Goal: Contribute content

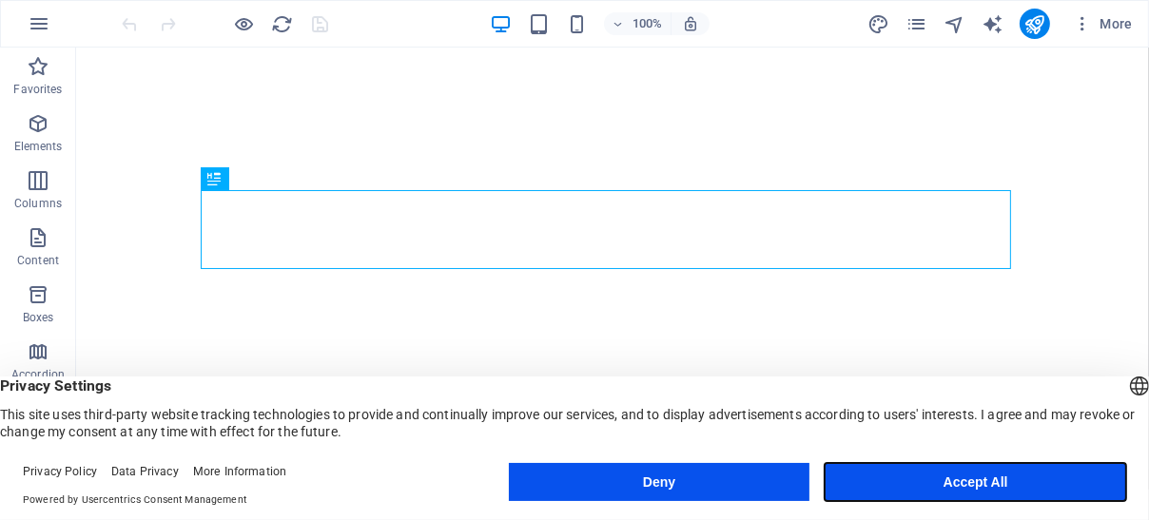
click at [901, 482] on button "Accept All" at bounding box center [974, 482] width 301 height 38
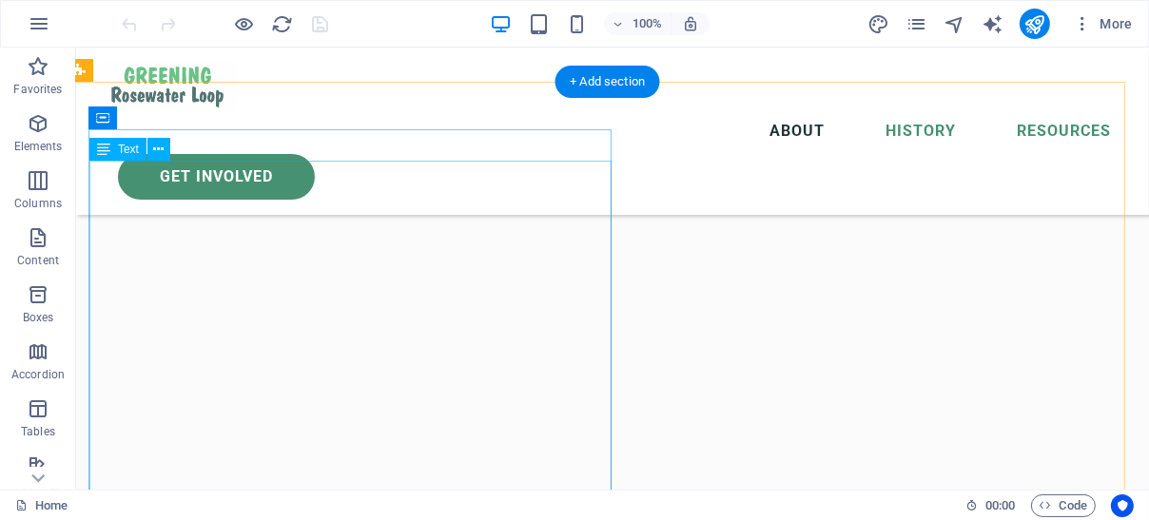
scroll to position [507, 10]
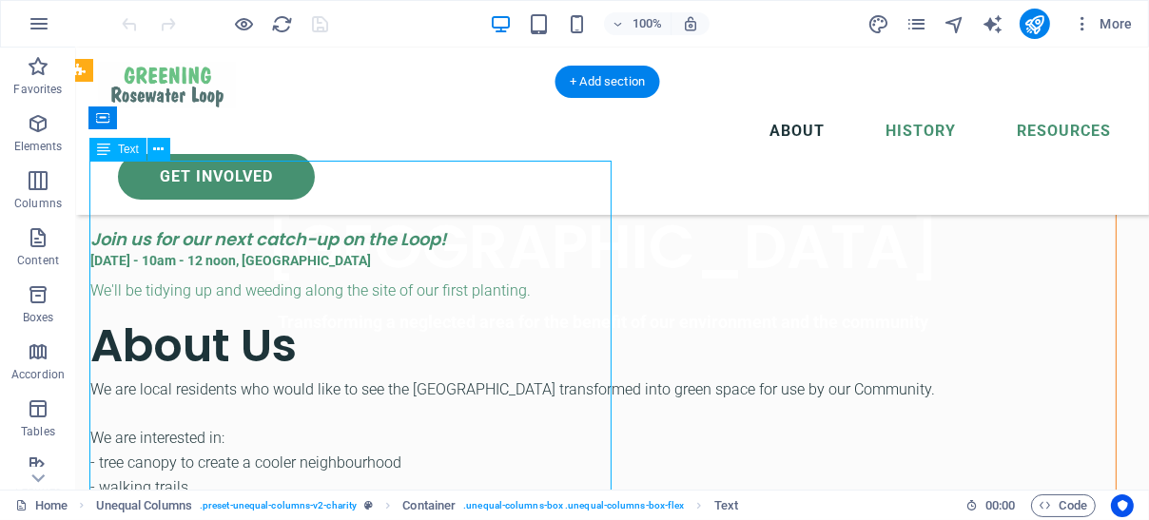
drag, startPoint x: 526, startPoint y: 241, endPoint x: 512, endPoint y: 240, distance: 13.3
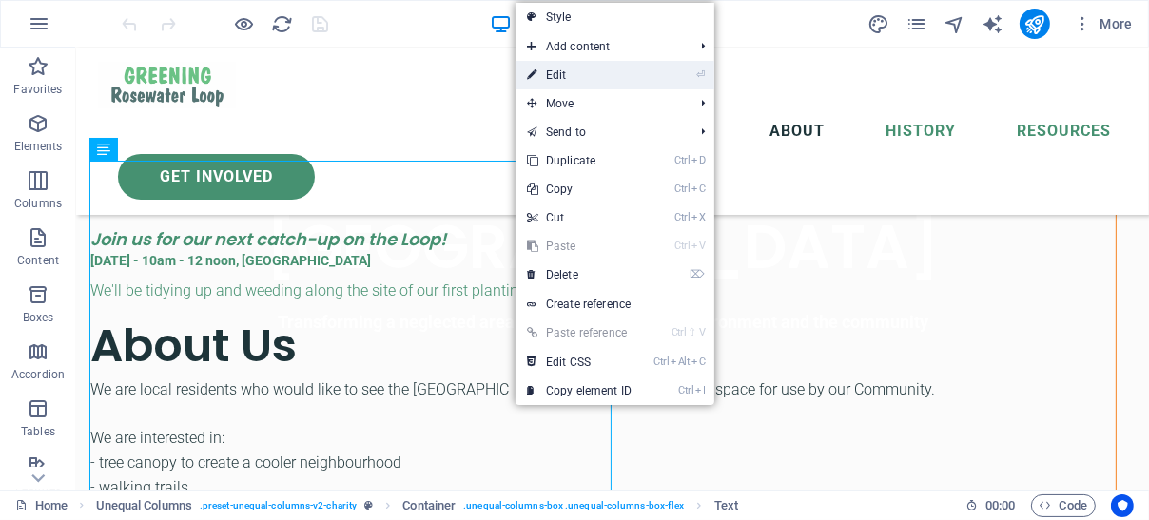
click at [568, 76] on link "⏎ Edit" at bounding box center [578, 75] width 127 height 29
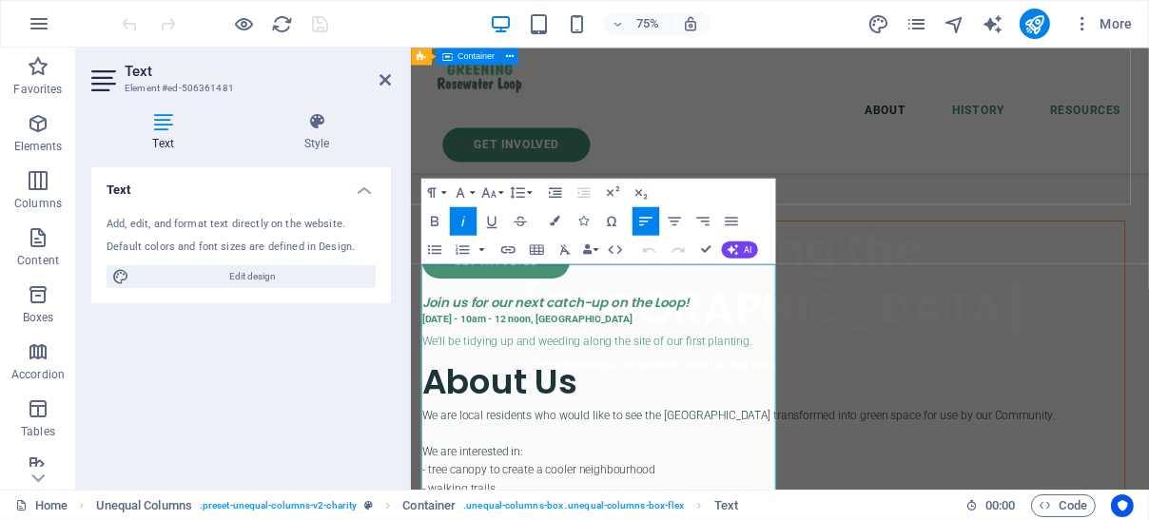
scroll to position [480, 10]
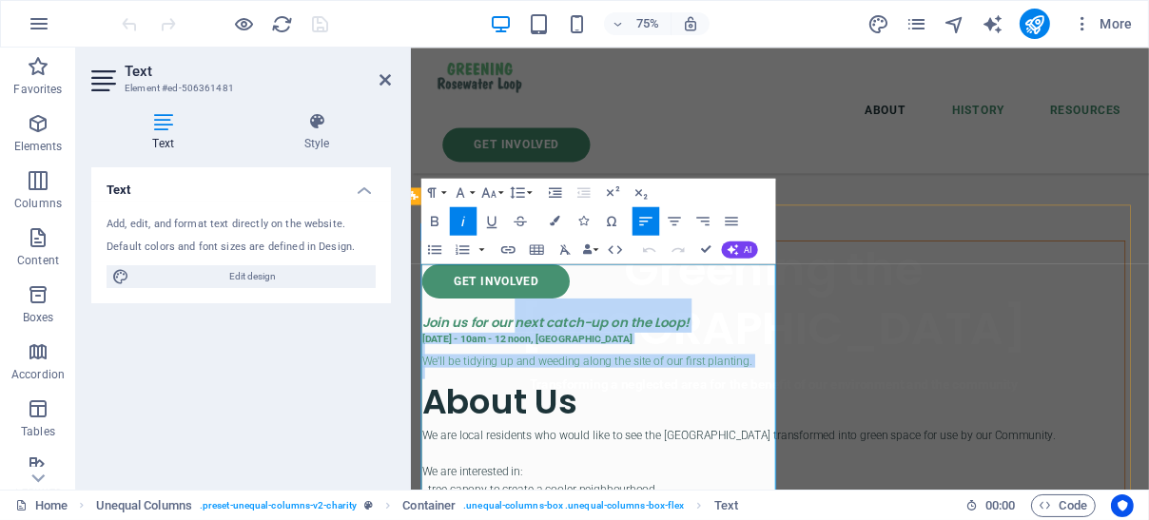
drag, startPoint x: 552, startPoint y: 363, endPoint x: 871, endPoint y: 429, distance: 325.2
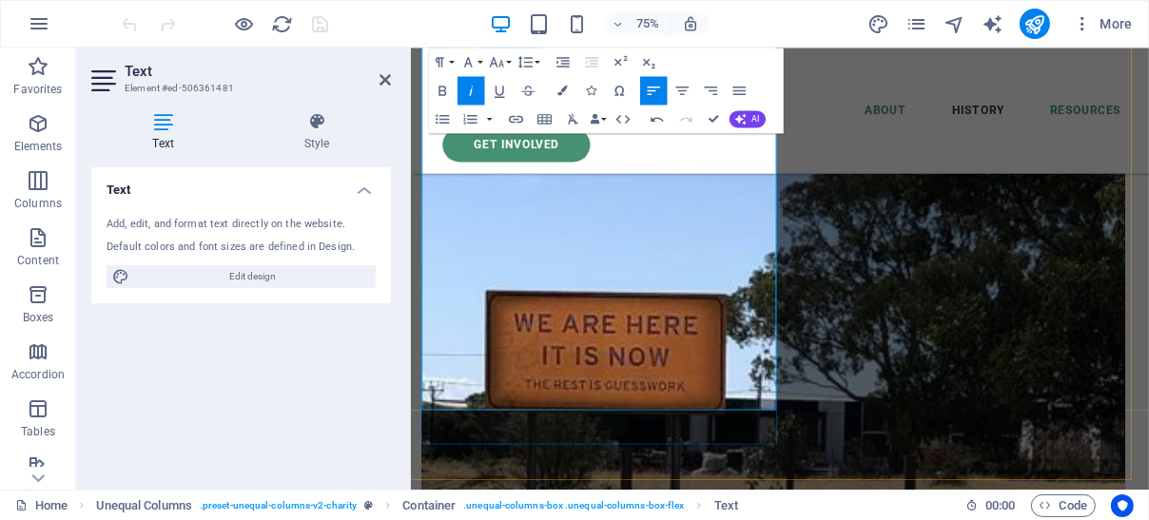
scroll to position [2302, 10]
click at [648, 82] on p at bounding box center [892, 73] width 937 height 17
click at [628, 64] on span "More than 20 community members helped to mulch, tidy up and add to the planting…" at bounding box center [748, 55] width 648 height 15
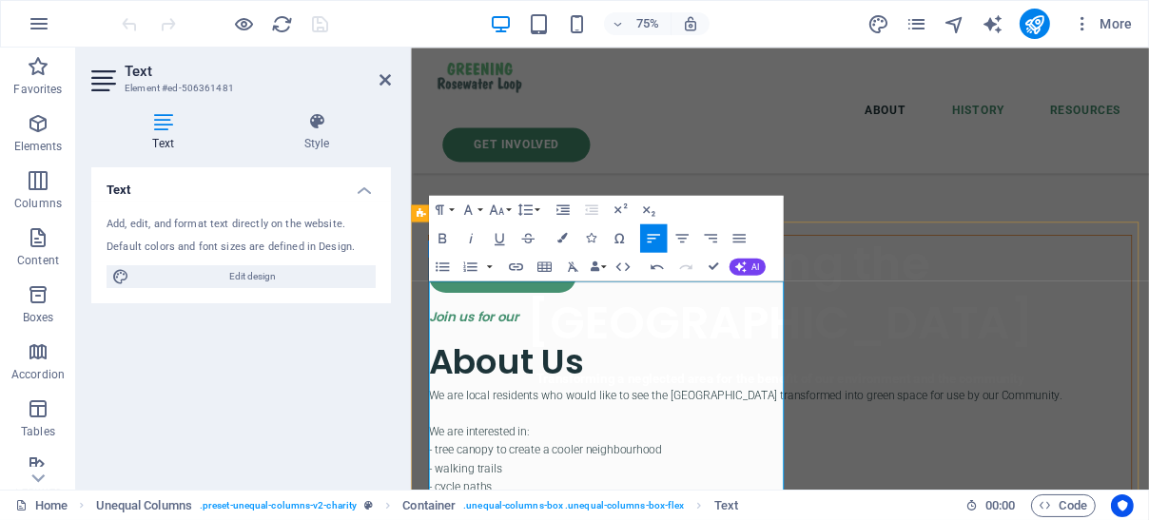
scroll to position [455, 0]
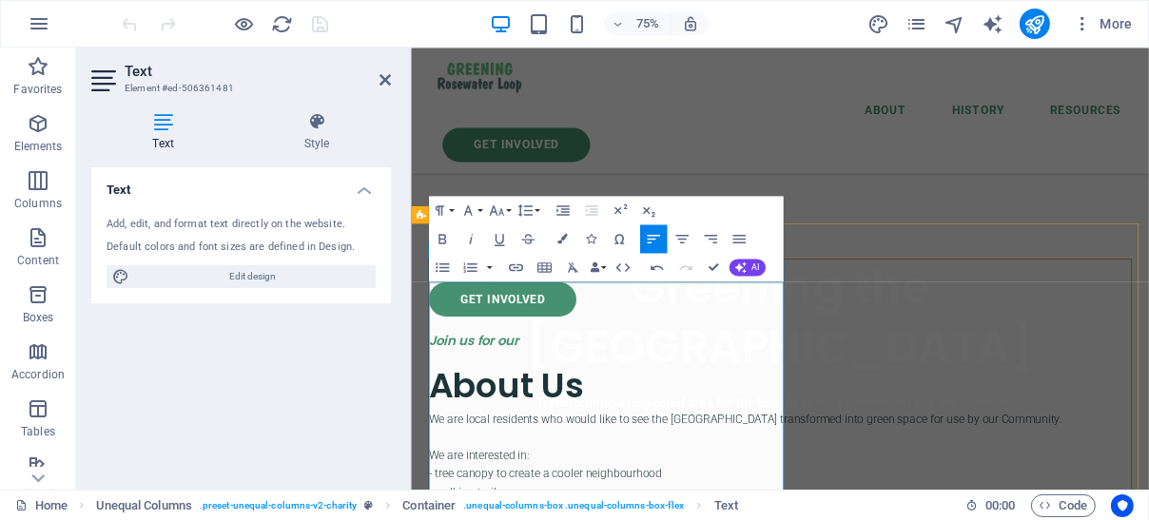
click at [581, 406] on h2 "Join us for our" at bounding box center [902, 429] width 937 height 46
click at [559, 426] on em "Join us for our first Loop Walk" at bounding box center [560, 438] width 252 height 24
click at [761, 406] on h2 "Join us for our first Loop Walk" at bounding box center [902, 429] width 937 height 46
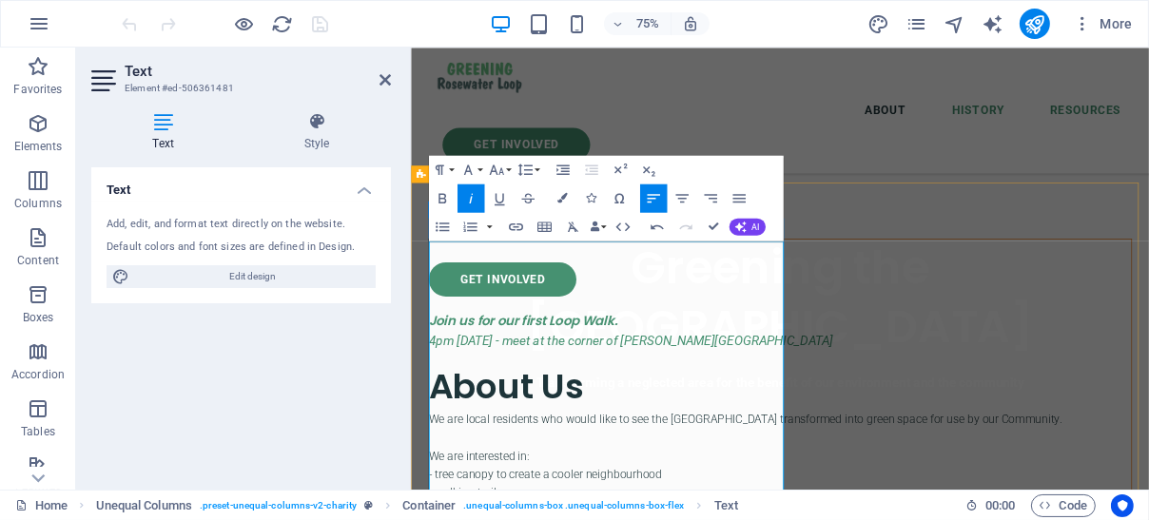
scroll to position [510, 0]
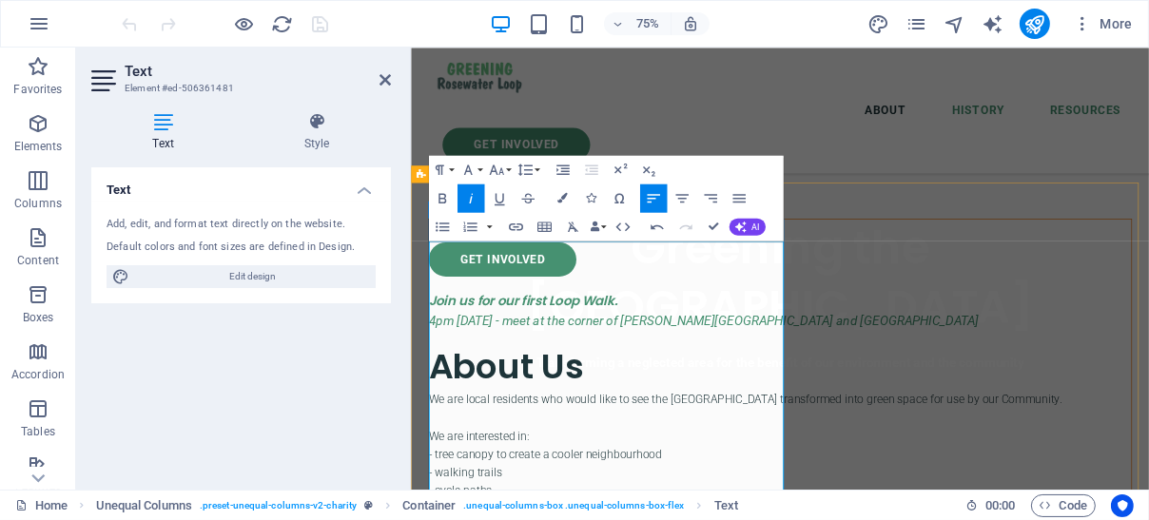
click at [439, 400] on em "4pm [DATE] - meet at the corner of [PERSON_NAME][GEOGRAPHIC_DATA] and [GEOGRAPH…" at bounding box center [800, 410] width 733 height 20
click at [650, 398] on p "4pm [DATE] - meet at the corner of [PERSON_NAME][GEOGRAPHIC_DATA] and [GEOGRAPH…" at bounding box center [902, 411] width 937 height 28
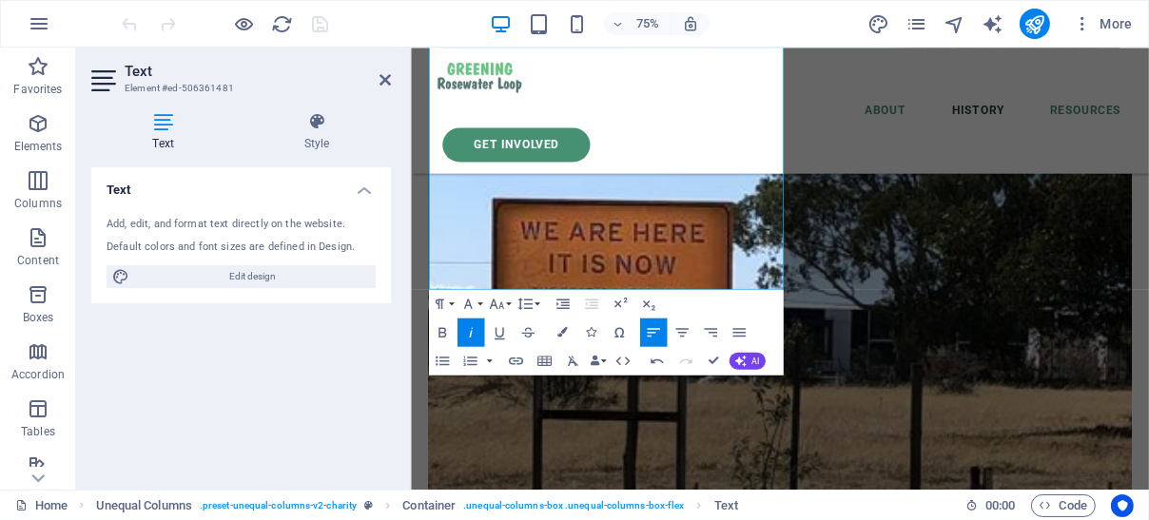
scroll to position [2670, 0]
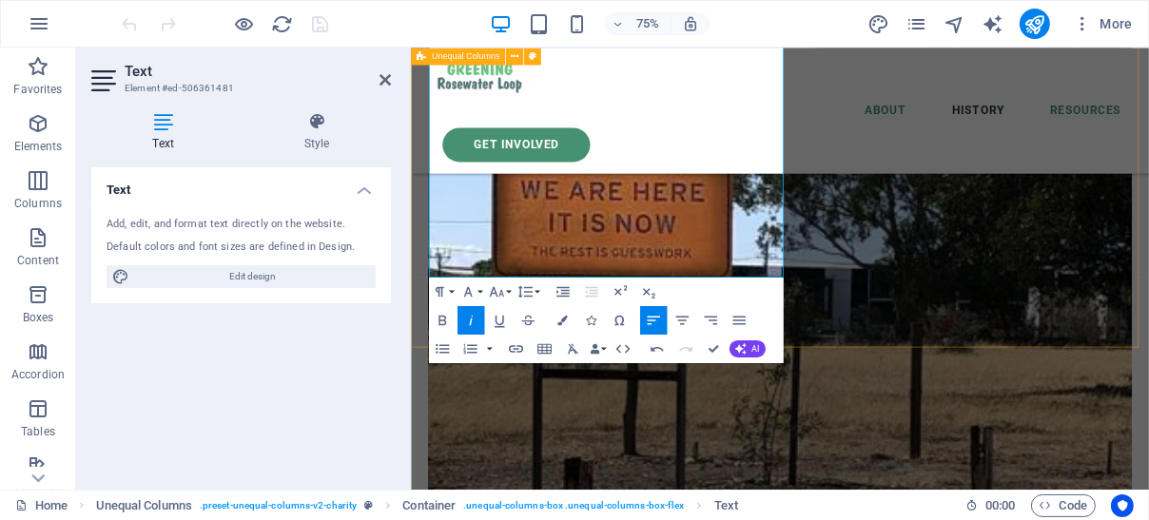
drag, startPoint x: 867, startPoint y: 277, endPoint x: 425, endPoint y: 231, distance: 444.5
click at [425, 231] on div "GET INVOLVED Join us for our first Loop Walk. 4pm [DATE] - meet at the corner o…" at bounding box center [902, 72] width 984 height 4010
click at [532, 291] on icon "button" at bounding box center [524, 290] width 17 height 17
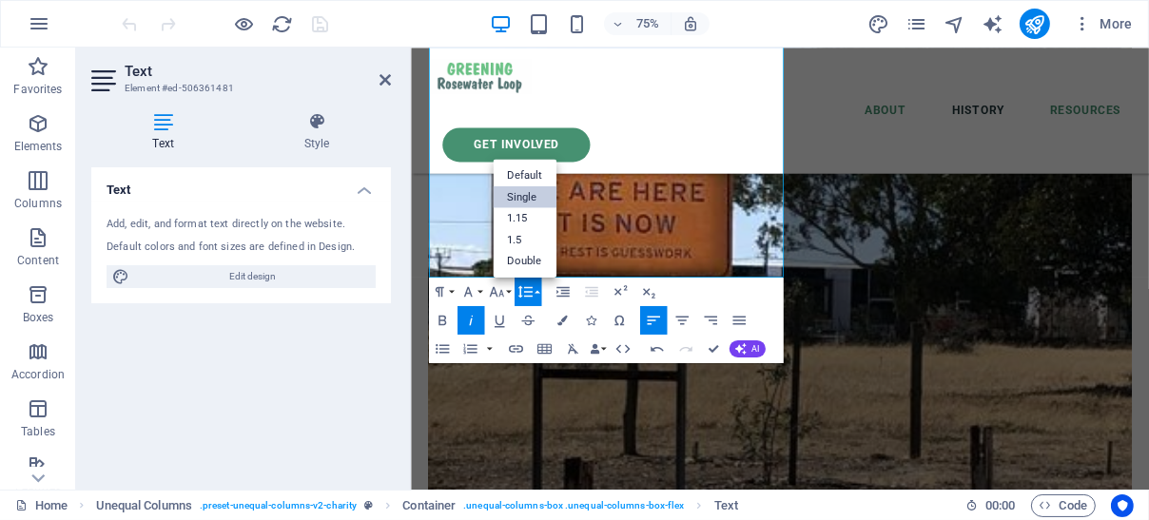
scroll to position [0, 0]
click at [536, 196] on link "Single" at bounding box center [525, 196] width 64 height 22
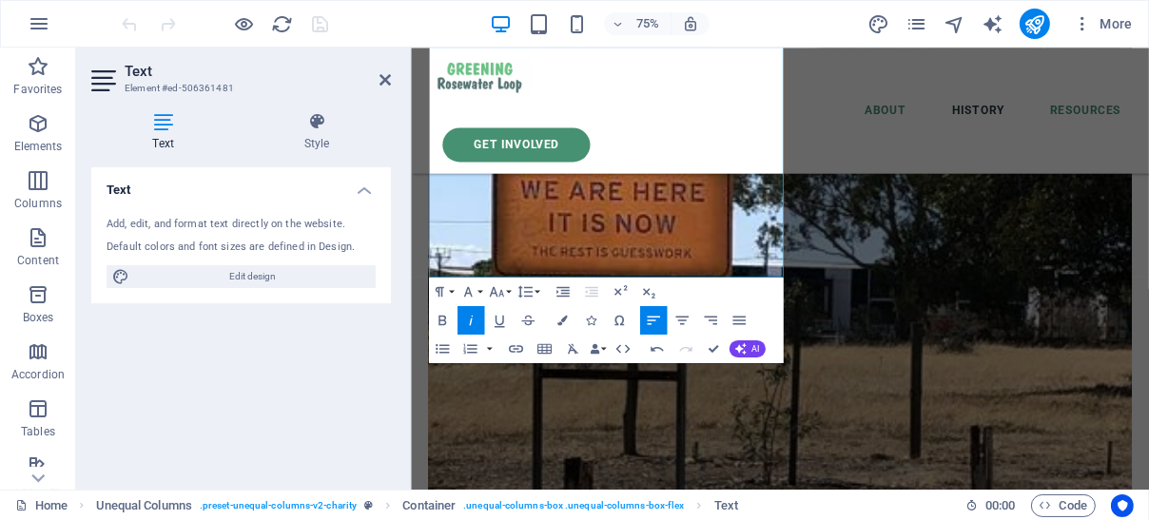
click at [480, 318] on button "Italic" at bounding box center [470, 319] width 28 height 29
click at [443, 315] on icon "button" at bounding box center [442, 320] width 8 height 10
drag, startPoint x: 680, startPoint y: 231, endPoint x: 416, endPoint y: 231, distance: 263.4
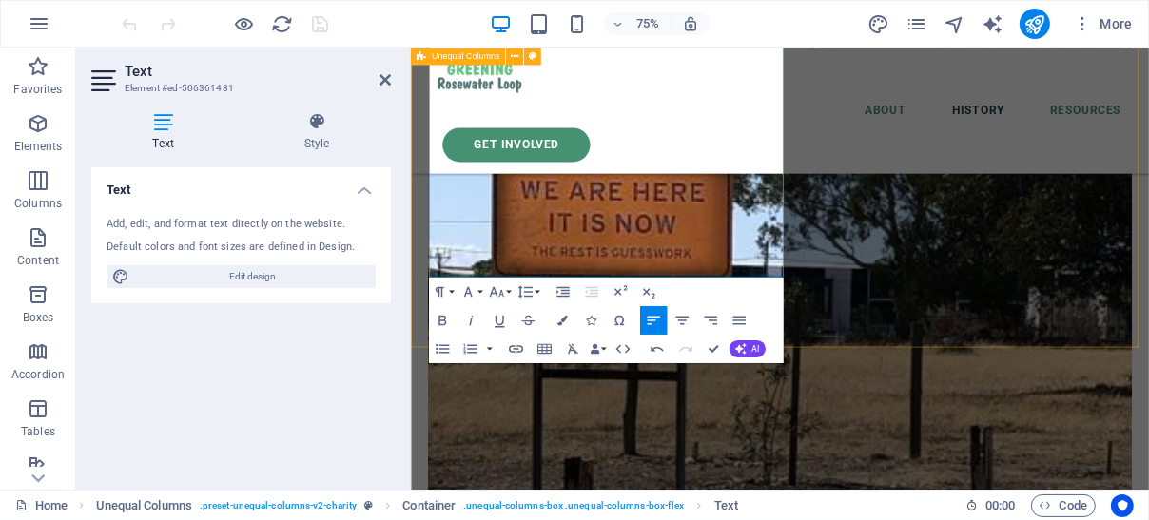
click at [416, 231] on div "GET INVOLVED Join us for our first Loop Walk. 4pm [DATE] - meet at the corner o…" at bounding box center [902, 72] width 984 height 4010
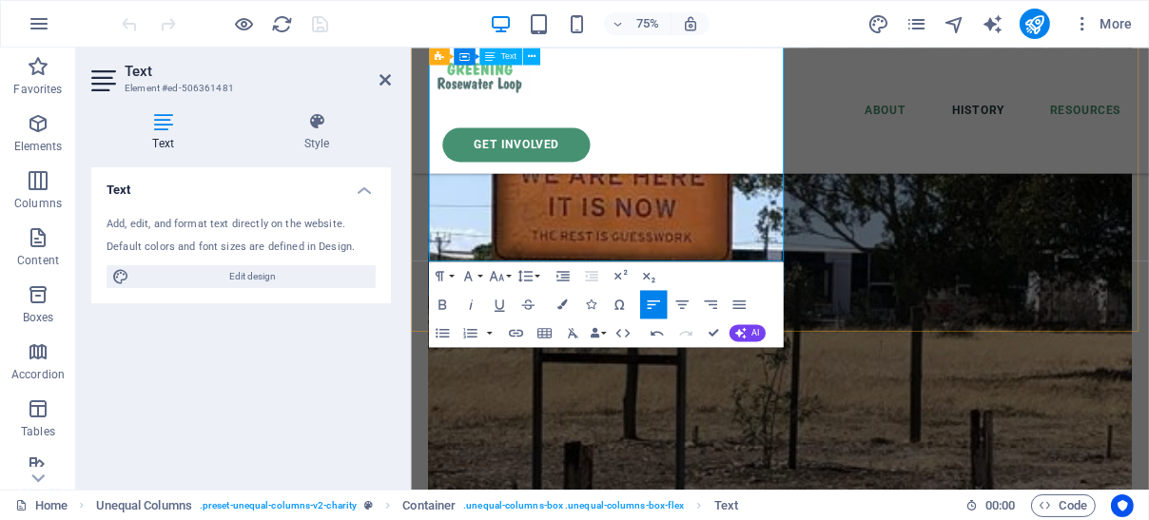
drag, startPoint x: 489, startPoint y: 258, endPoint x: 865, endPoint y: 252, distance: 376.6
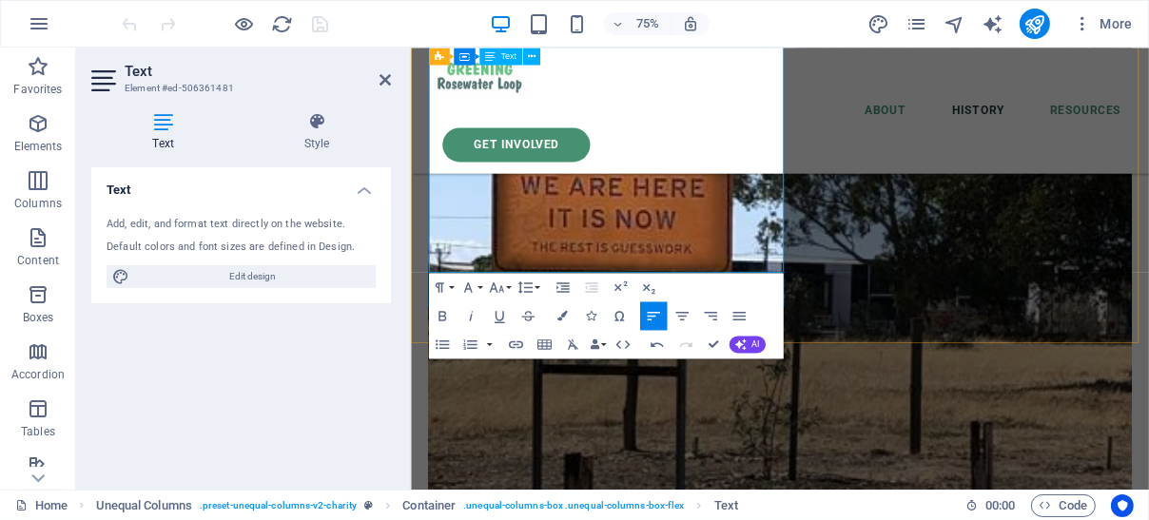
drag, startPoint x: 454, startPoint y: 227, endPoint x: 479, endPoint y: 227, distance: 24.7
drag, startPoint x: 543, startPoint y: 225, endPoint x: 566, endPoint y: 230, distance: 23.3
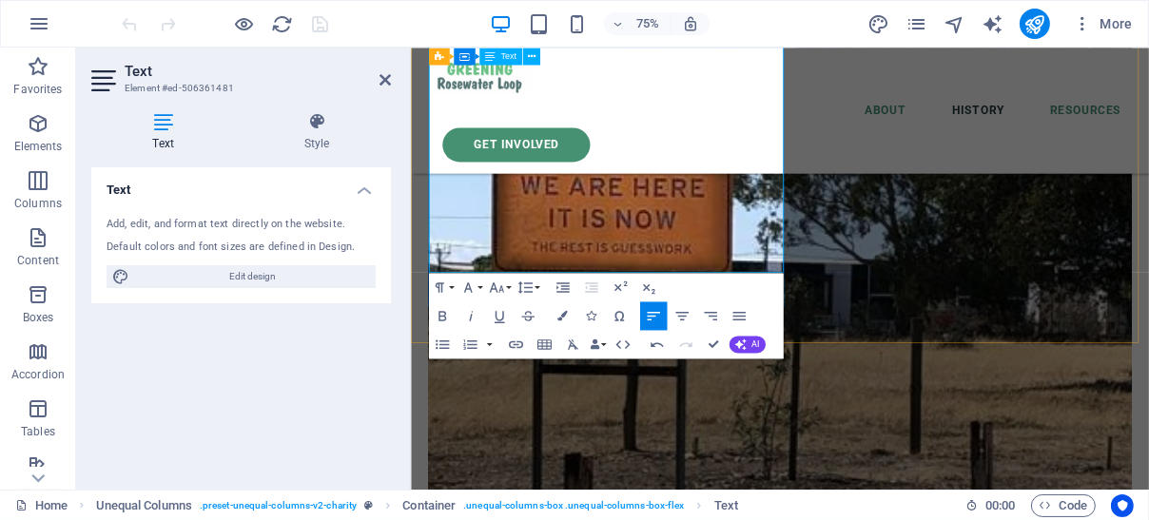
drag, startPoint x: 592, startPoint y: 231, endPoint x: 612, endPoint y: 231, distance: 20.0
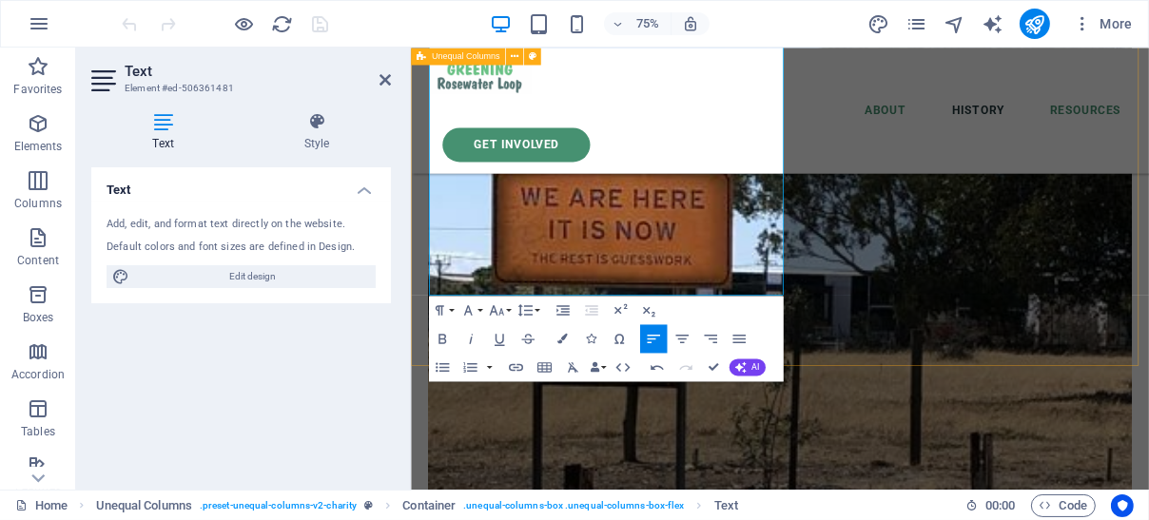
drag, startPoint x: 513, startPoint y: 294, endPoint x: 426, endPoint y: 281, distance: 88.3
click at [426, 281] on div "GET INVOLVED Join us for our first Loop Walk. 4pm [DATE] - meet at the corner o…" at bounding box center [902, 76] width 984 height 4019
drag, startPoint x: 434, startPoint y: 261, endPoint x: 522, endPoint y: 315, distance: 103.7
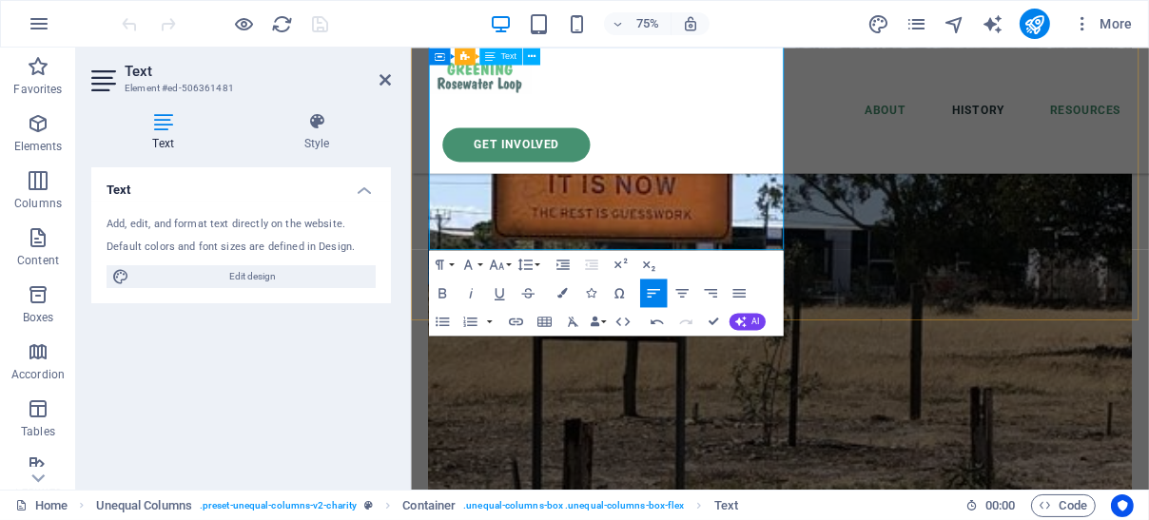
drag, startPoint x: 437, startPoint y: 211, endPoint x: 499, endPoint y: 244, distance: 70.2
drag, startPoint x: 499, startPoint y: 246, endPoint x: 428, endPoint y: 208, distance: 80.8
click at [428, 208] on div "GET INVOLVED Join us for our first Loop Walk. 4pm [DATE] - meet at the corner o…" at bounding box center [902, 46] width 984 height 3958
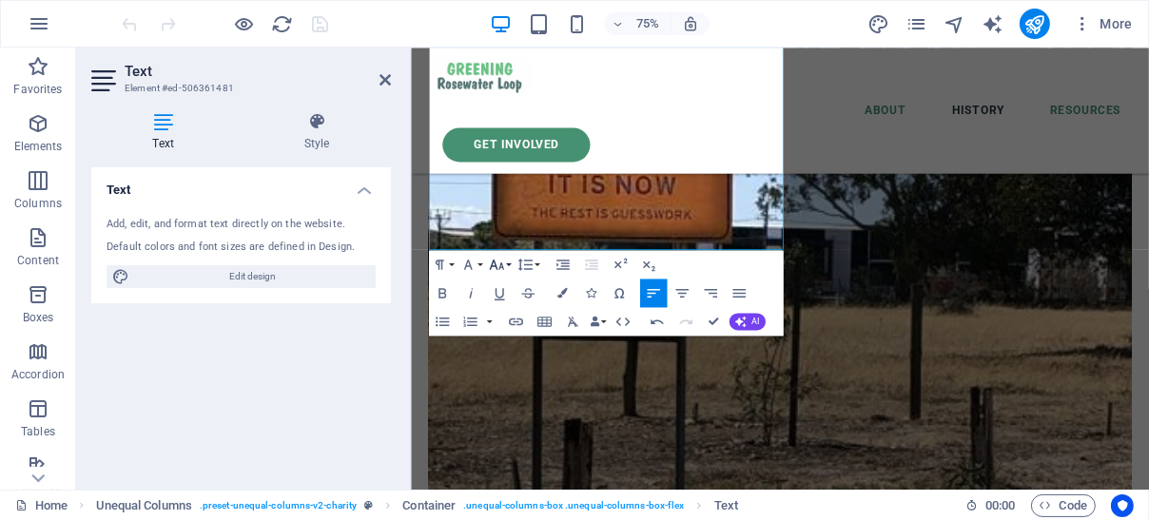
click at [510, 266] on button "Font Size" at bounding box center [499, 264] width 28 height 29
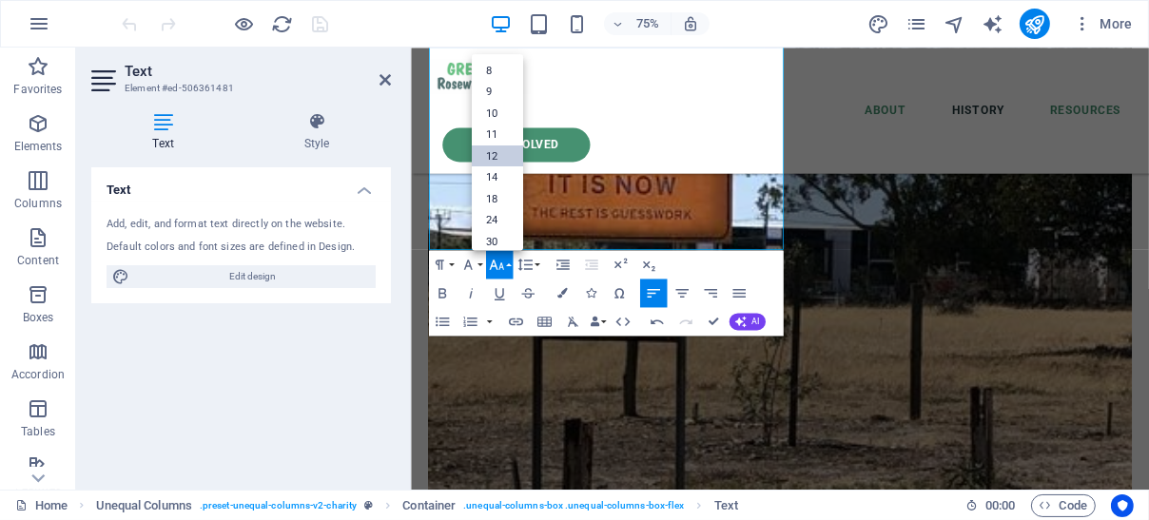
click at [504, 155] on link "12" at bounding box center [496, 156] width 51 height 22
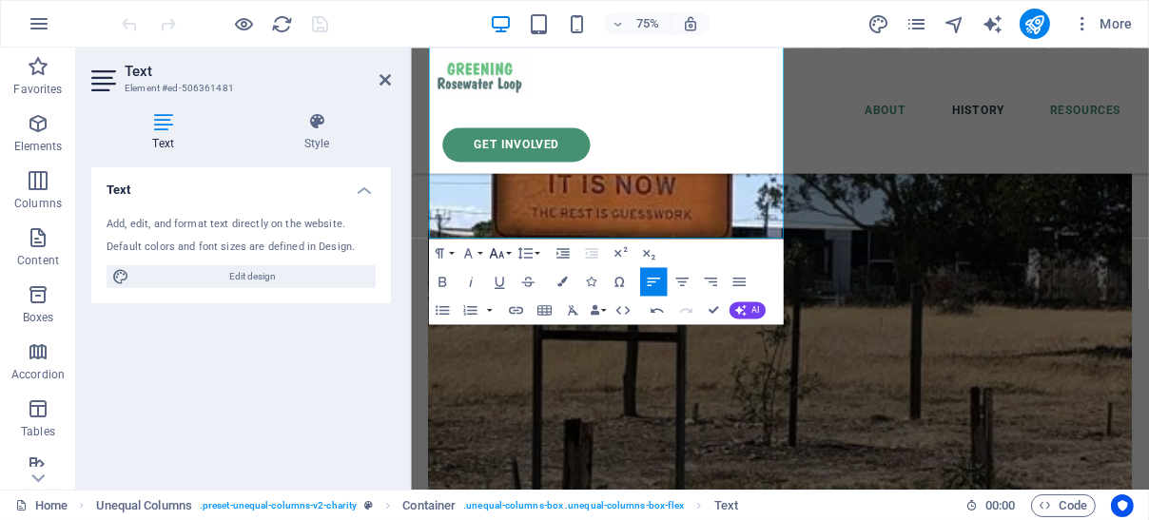
click at [507, 249] on button "Font Size" at bounding box center [499, 253] width 28 height 29
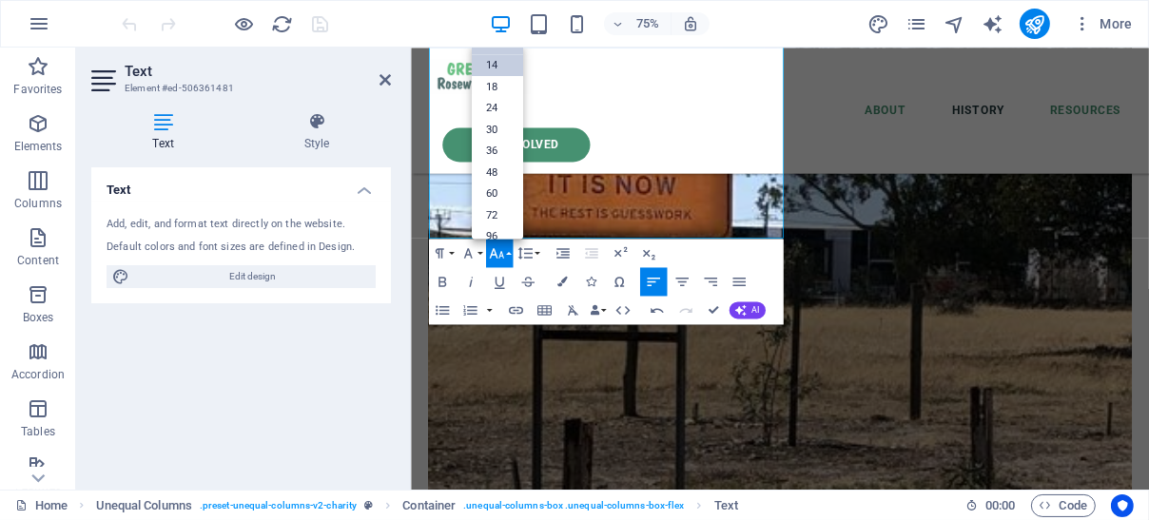
click at [501, 64] on link "14" at bounding box center [496, 64] width 51 height 22
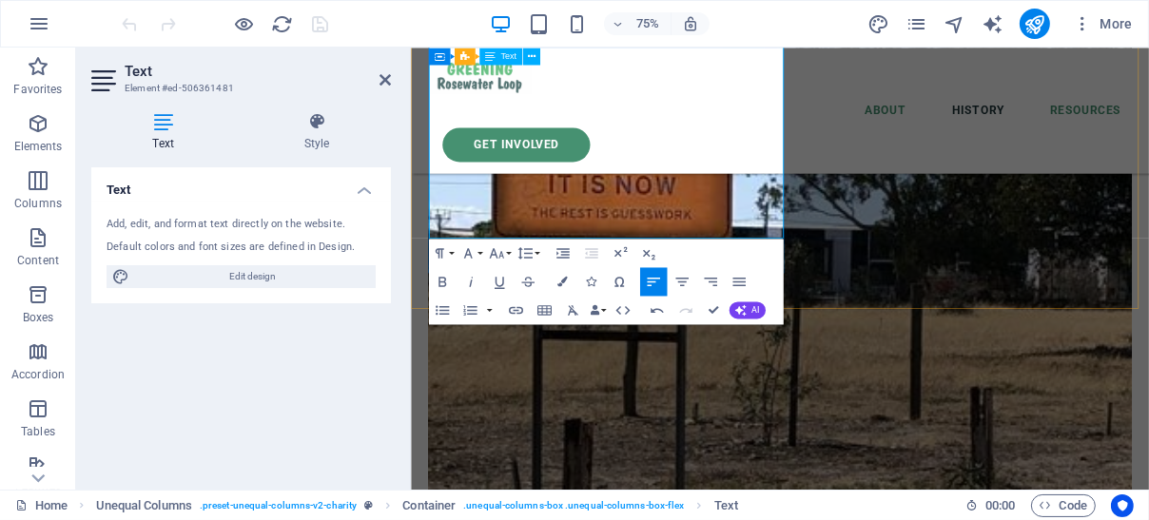
click at [381, 78] on icon at bounding box center [384, 79] width 11 height 15
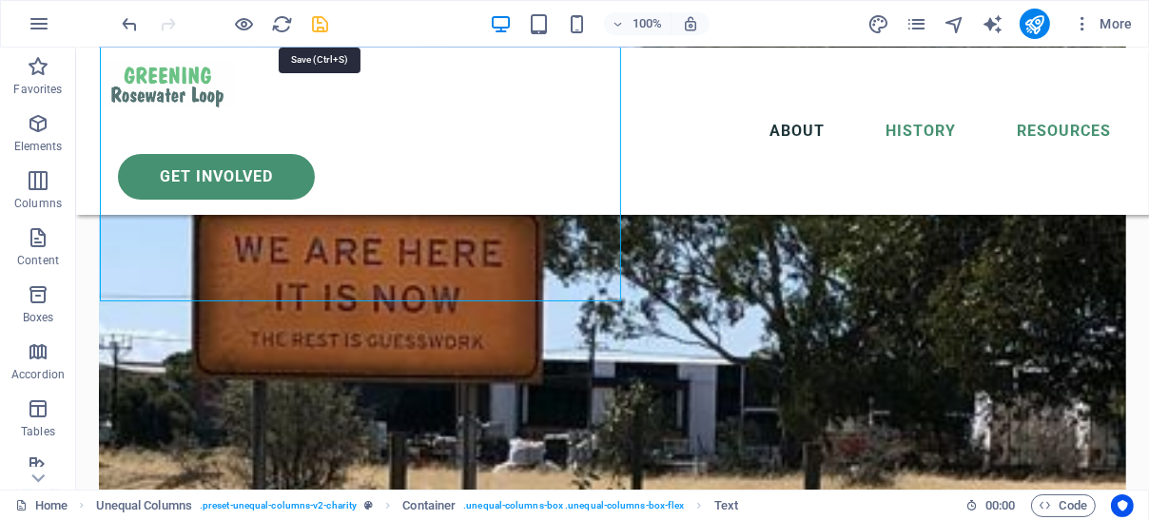
click at [318, 21] on icon "save" at bounding box center [321, 24] width 22 height 22
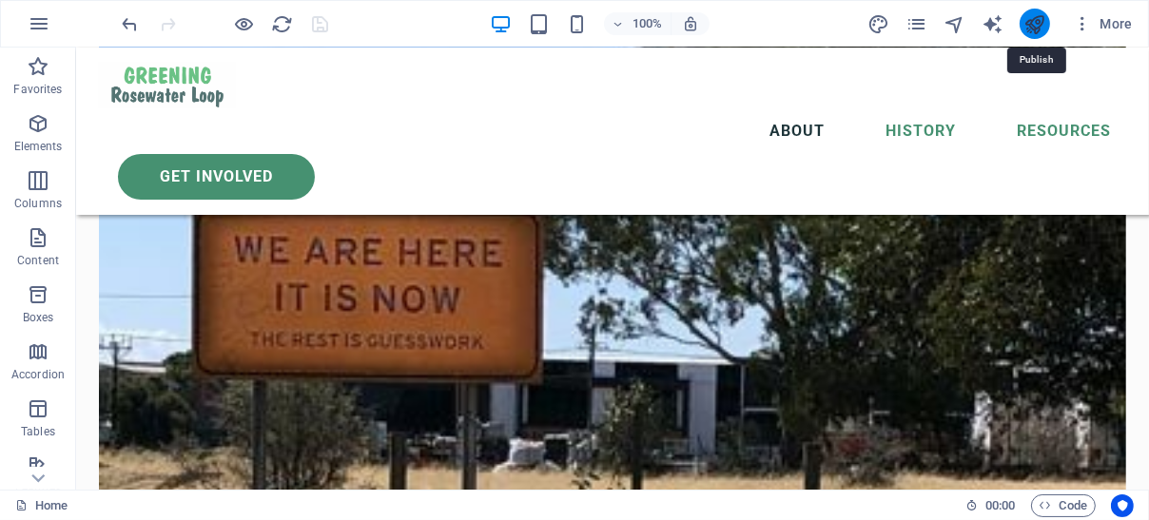
click at [1040, 20] on icon "publish" at bounding box center [1034, 24] width 22 height 22
